Goal: Information Seeking & Learning: Learn about a topic

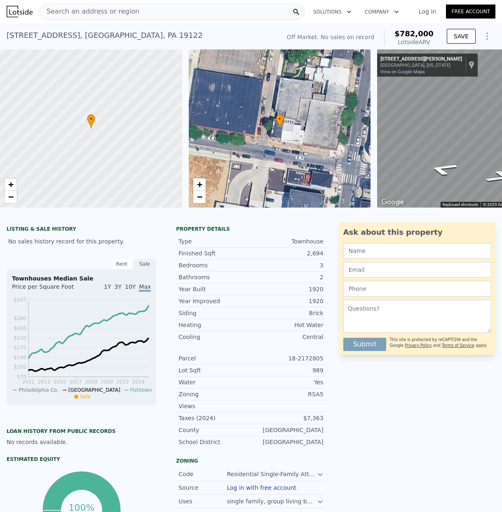
click at [63, 12] on span "Search an address or region" at bounding box center [89, 12] width 99 height 10
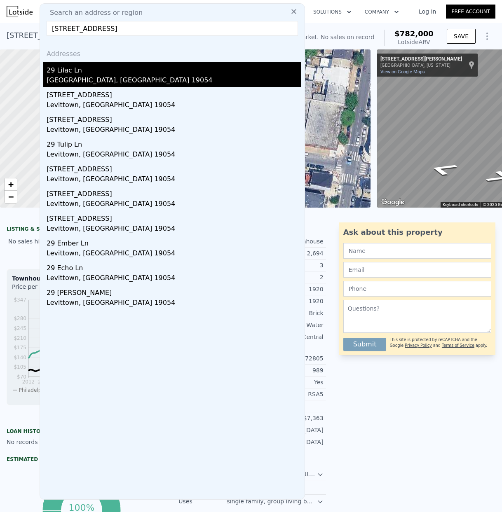
type input "[STREET_ADDRESS]"
click at [84, 74] on div "29 Lilac Ln" at bounding box center [174, 68] width 255 height 13
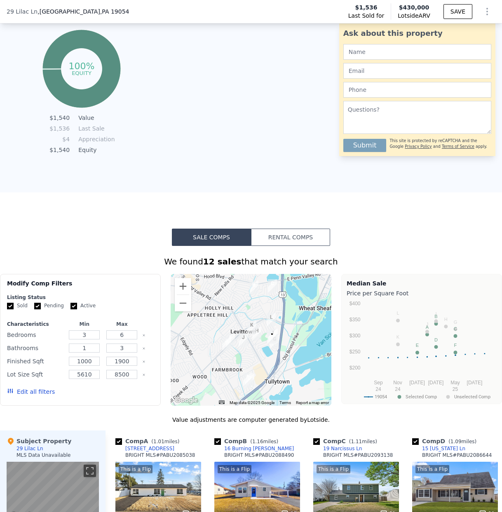
scroll to position [460, 0]
click at [226, 319] on div at bounding box center [251, 340] width 161 height 132
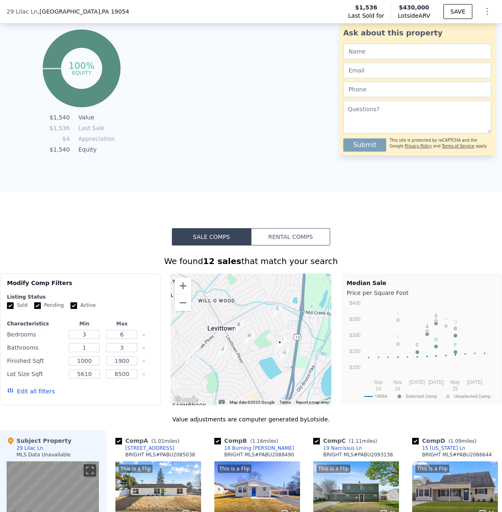
drag, startPoint x: 255, startPoint y: 314, endPoint x: 212, endPoint y: 298, distance: 45.8
click at [213, 299] on div at bounding box center [251, 340] width 161 height 132
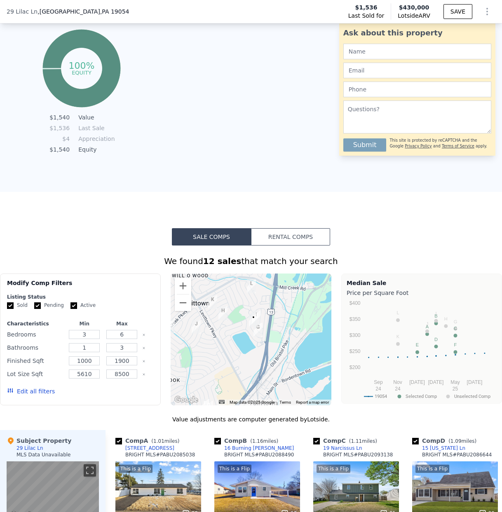
drag, startPoint x: 248, startPoint y: 304, endPoint x: 228, endPoint y: 284, distance: 28.6
click at [228, 284] on div at bounding box center [251, 340] width 161 height 132
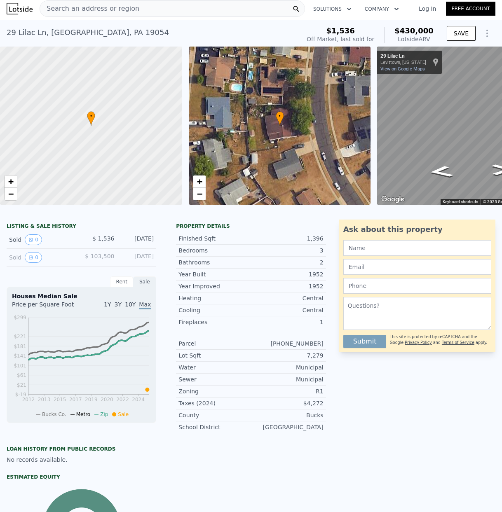
scroll to position [0, 0]
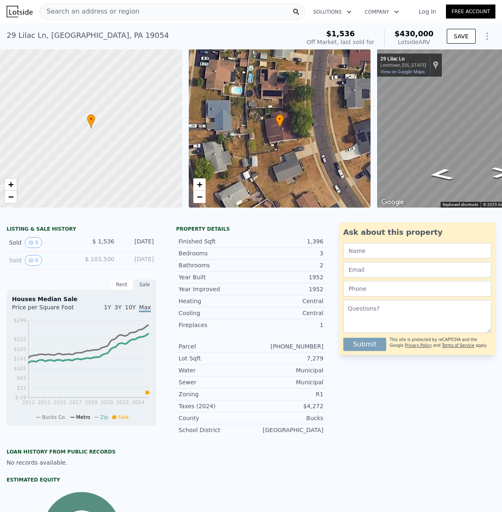
click at [70, 12] on span "Search an address or region" at bounding box center [89, 12] width 99 height 10
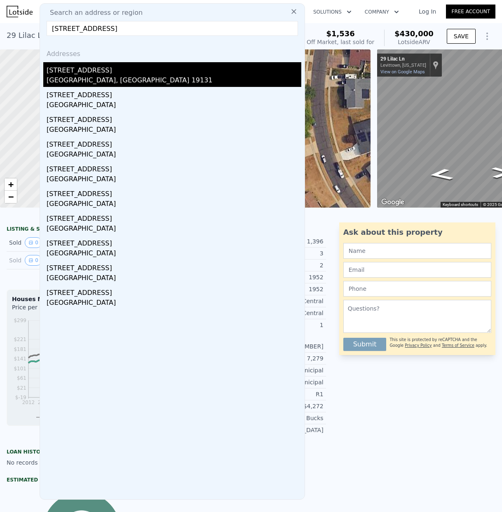
type input "[STREET_ADDRESS]"
click at [93, 75] on div "[GEOGRAPHIC_DATA], [GEOGRAPHIC_DATA] 19131" at bounding box center [174, 81] width 255 height 12
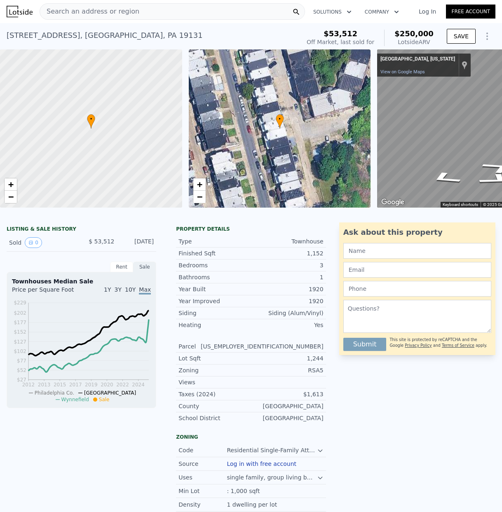
click at [55, 11] on span "Search an address or region" at bounding box center [89, 12] width 99 height 10
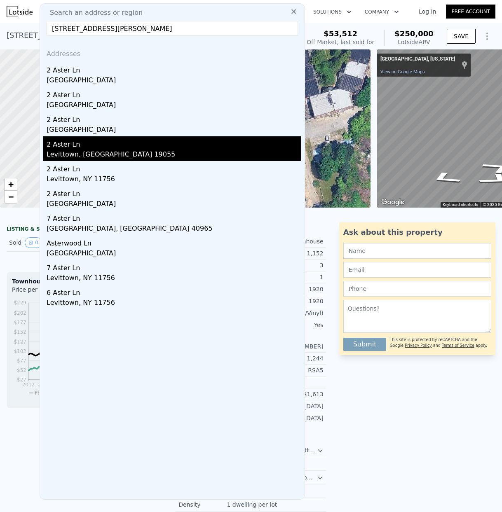
type input "[STREET_ADDRESS][PERSON_NAME]"
click at [73, 150] on div "Levittown, [GEOGRAPHIC_DATA] 19055" at bounding box center [174, 156] width 255 height 12
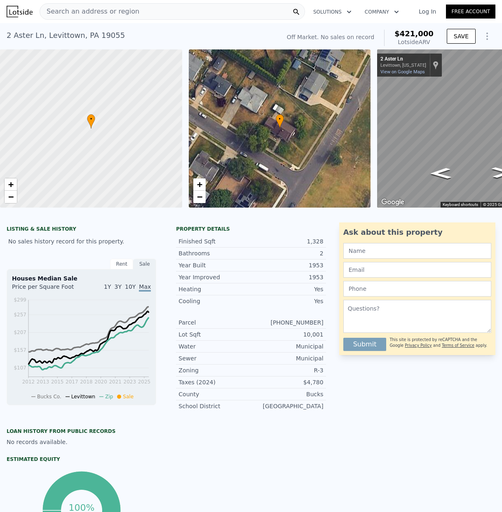
scroll to position [2, 0]
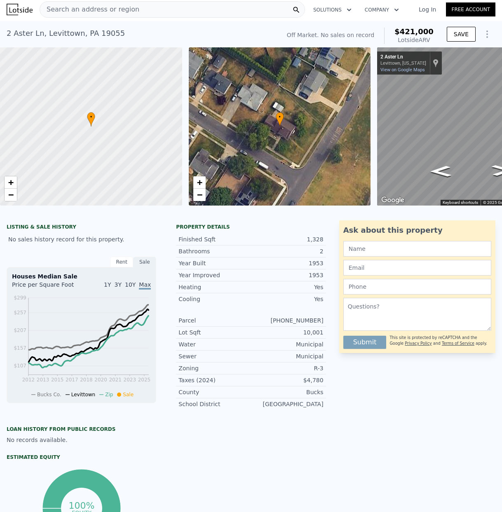
click at [62, 9] on span "Search an address or region" at bounding box center [89, 10] width 99 height 10
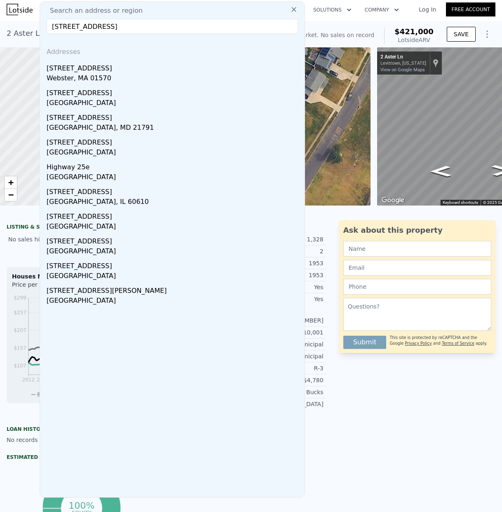
click at [60, 26] on input "[STREET_ADDRESS]" at bounding box center [172, 26] width 251 height 15
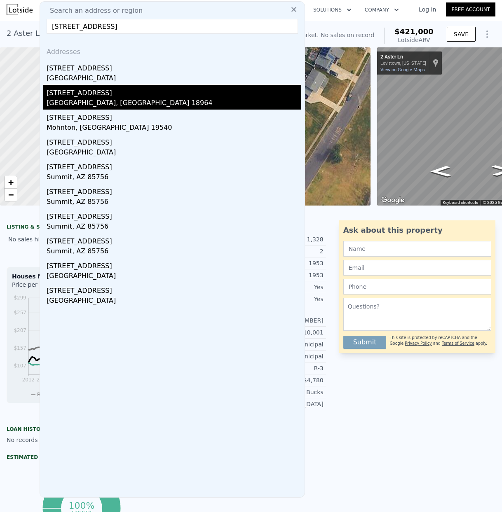
type input "[STREET_ADDRESS]"
click at [78, 97] on div "[STREET_ADDRESS]" at bounding box center [174, 91] width 255 height 13
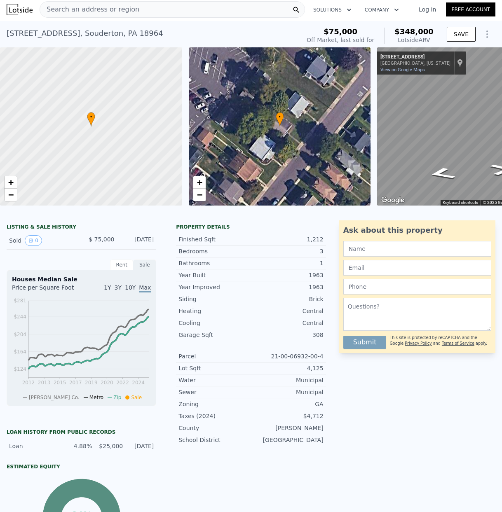
click at [69, 8] on span "Search an address or region" at bounding box center [89, 10] width 99 height 10
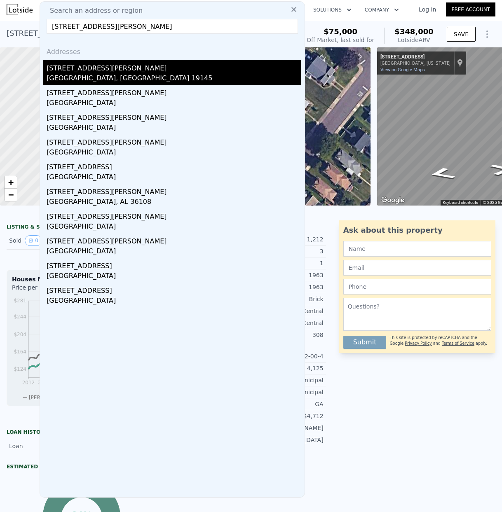
type input "[STREET_ADDRESS][PERSON_NAME]"
click at [83, 75] on div "[GEOGRAPHIC_DATA], [GEOGRAPHIC_DATA] 19145" at bounding box center [174, 79] width 255 height 12
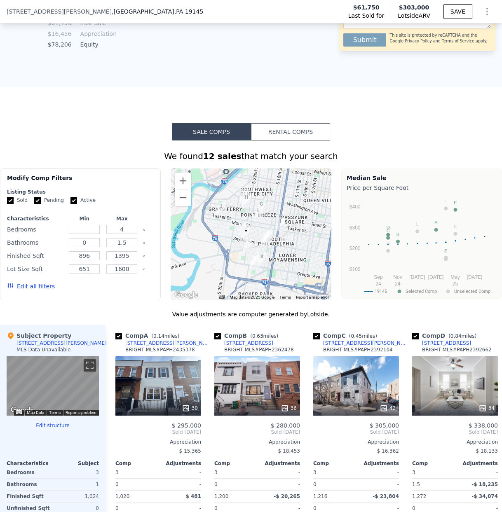
scroll to position [564, 0]
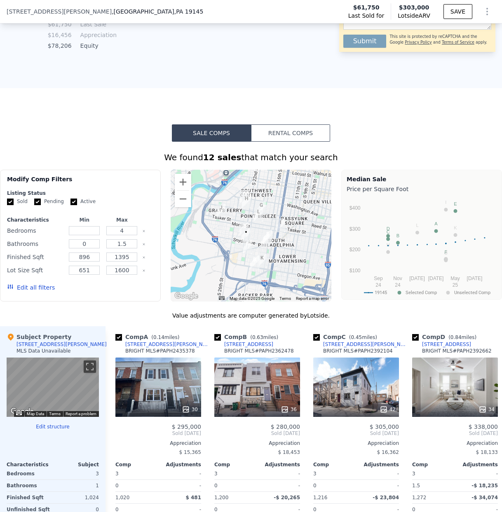
click at [220, 216] on img "1538 S Dover St" at bounding box center [220, 211] width 9 height 14
click at [236, 215] on div at bounding box center [251, 236] width 161 height 132
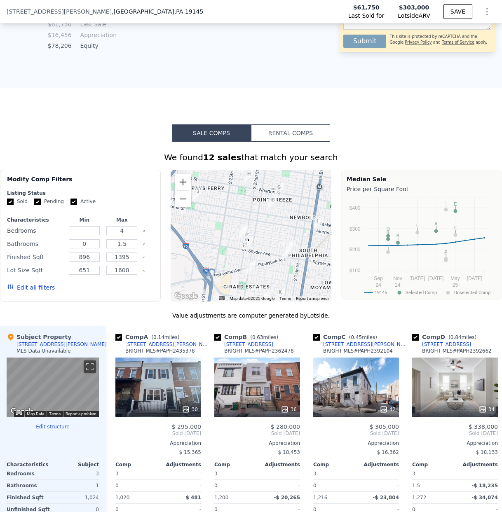
drag, startPoint x: 263, startPoint y: 226, endPoint x: 255, endPoint y: 208, distance: 20.0
click at [255, 208] on div at bounding box center [251, 236] width 161 height 132
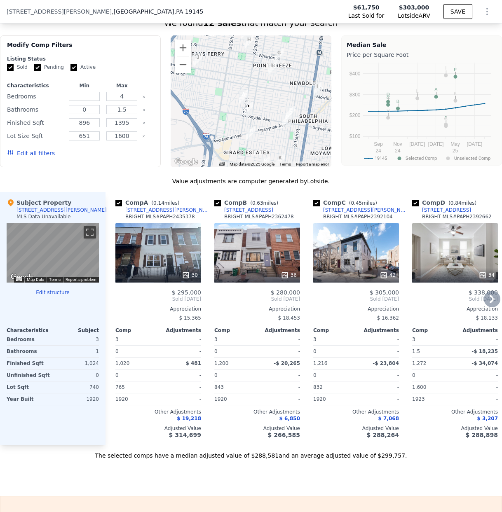
scroll to position [699, 0]
